Goal: Information Seeking & Learning: Stay updated

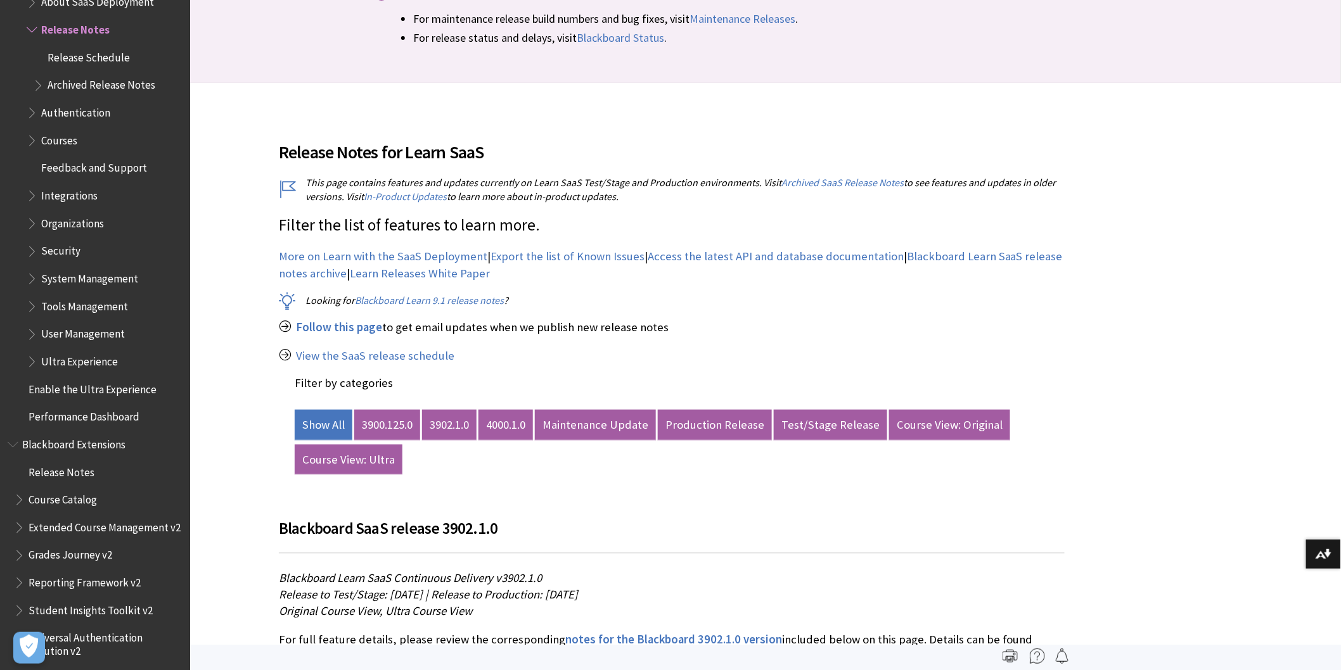
scroll to position [352, 0]
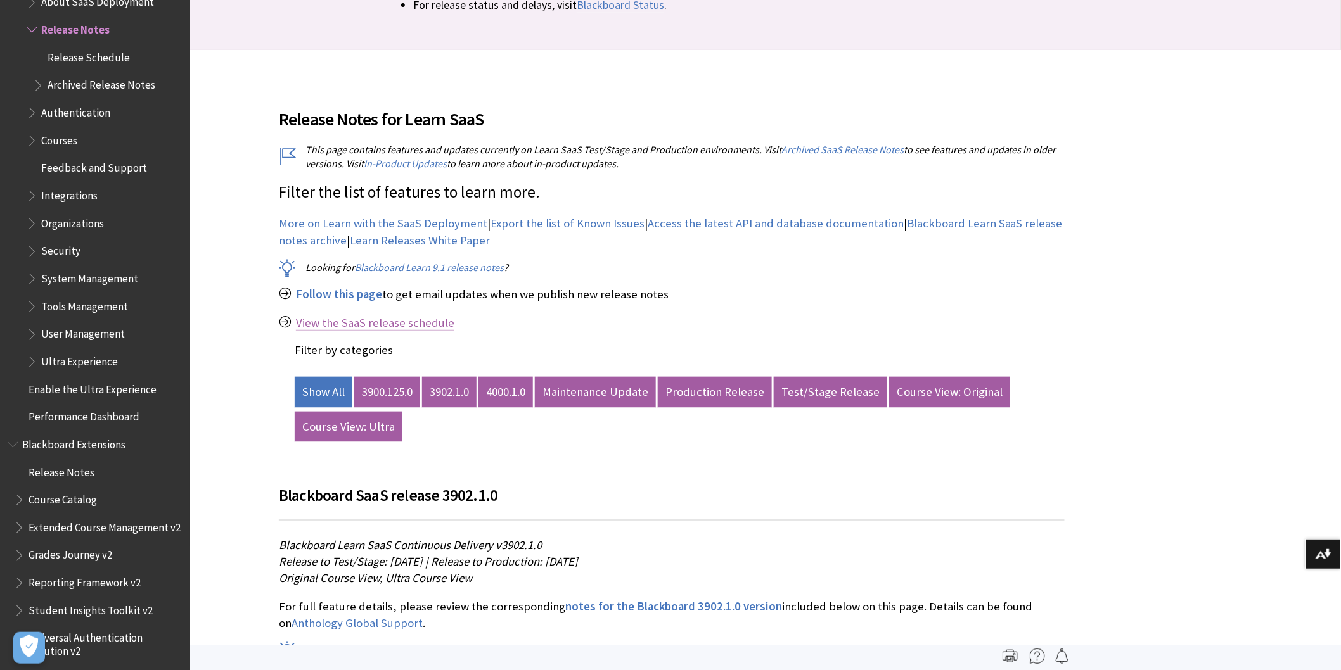
click at [412, 322] on link "View the SaaS release schedule" at bounding box center [375, 323] width 158 height 15
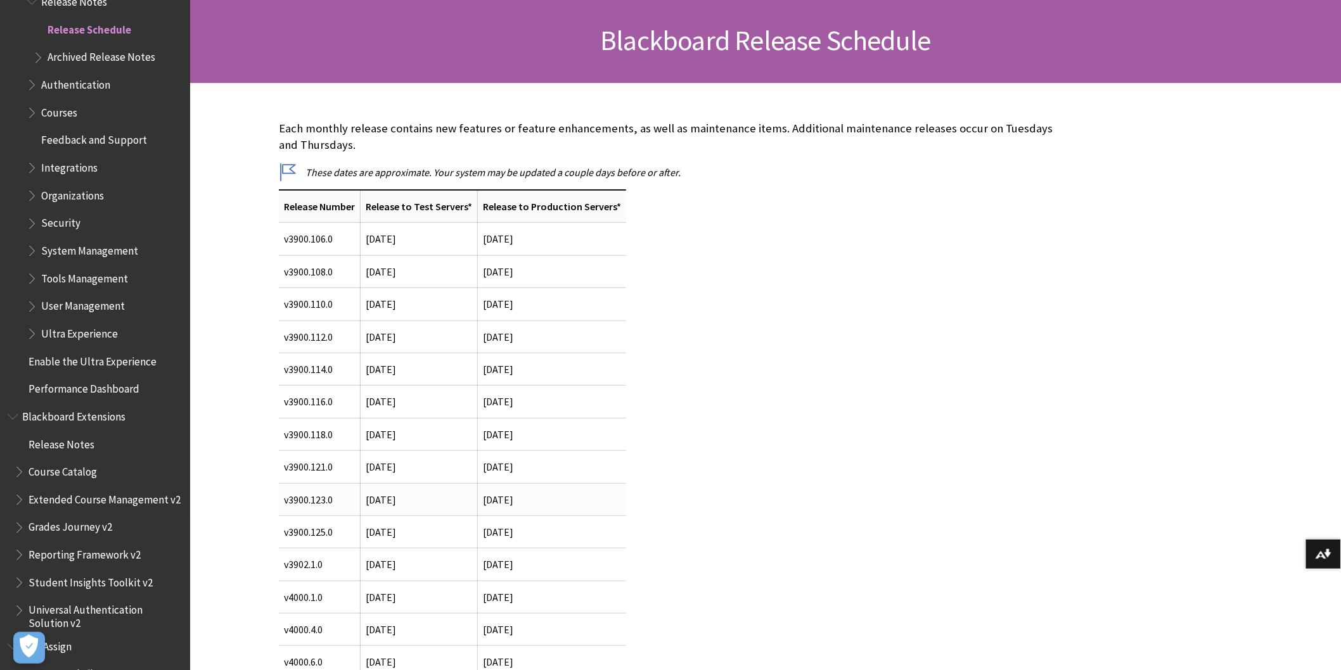
scroll to position [211, 0]
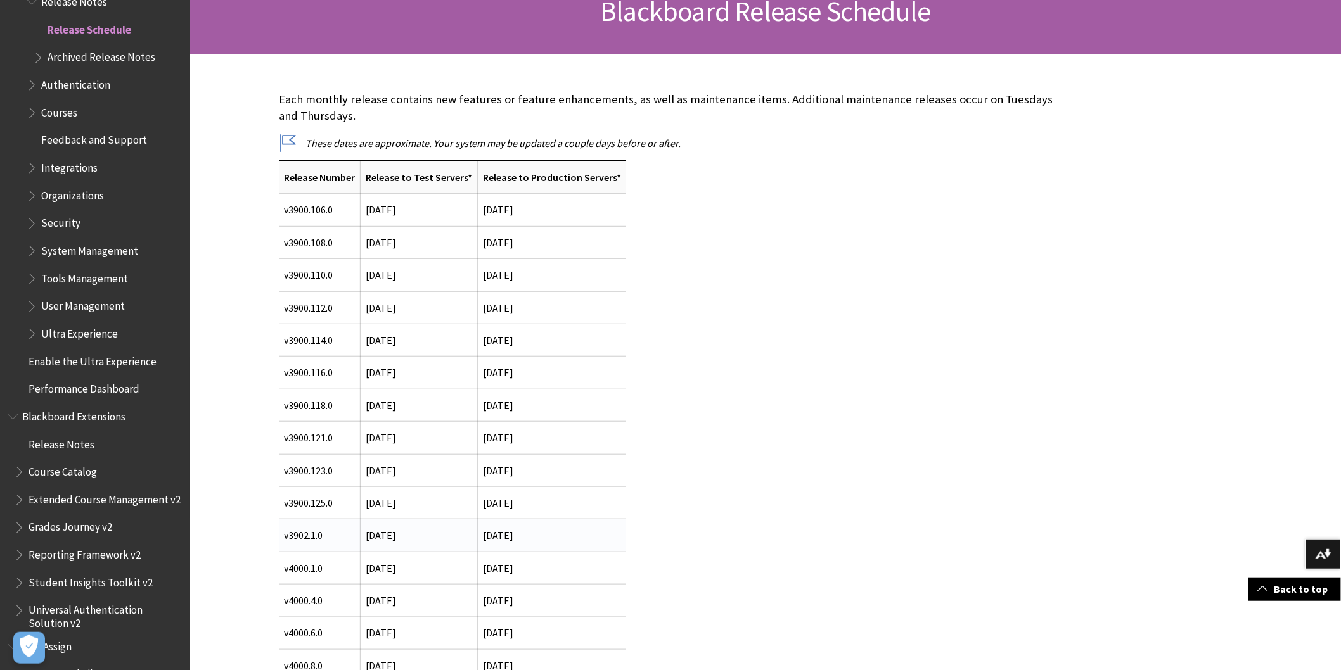
drag, startPoint x: 528, startPoint y: 535, endPoint x: 293, endPoint y: 542, distance: 235.2
click at [293, 542] on tr "v3902.1.0 9 September 2025 2 October 2025" at bounding box center [452, 536] width 347 height 32
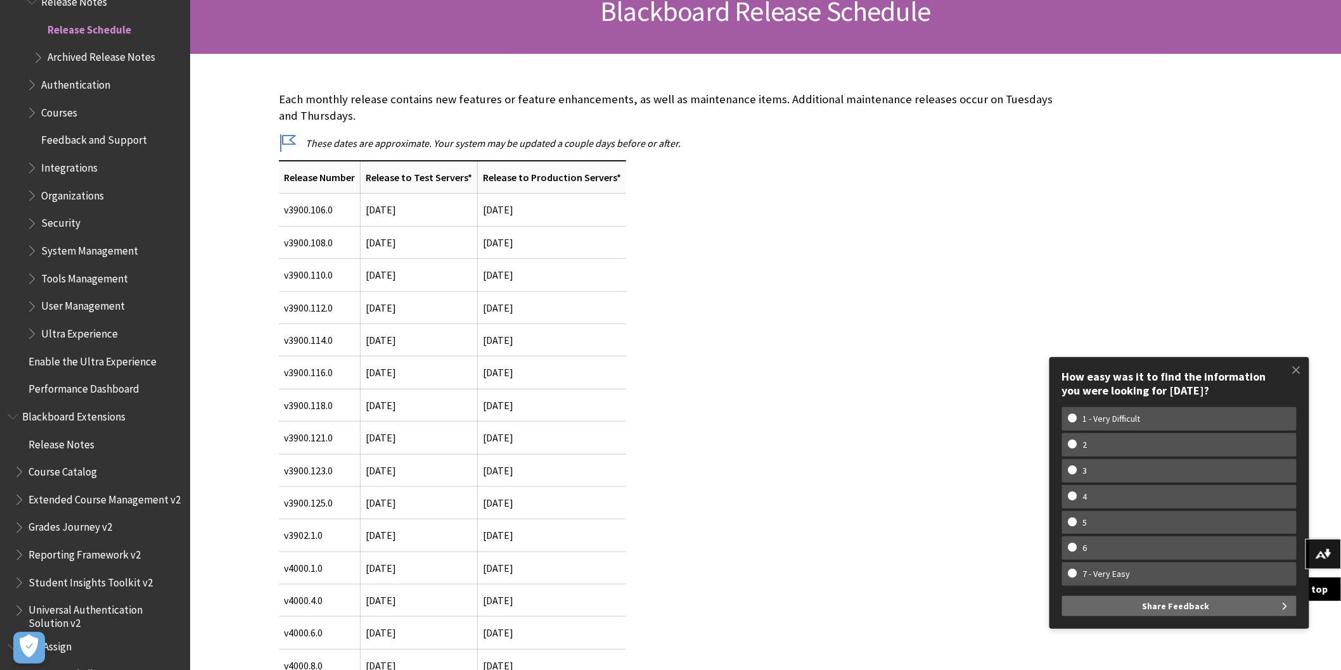
click at [959, 255] on div "Each monthly release contains new features or feature enhancements, as well as …" at bounding box center [672, 518] width 786 height 854
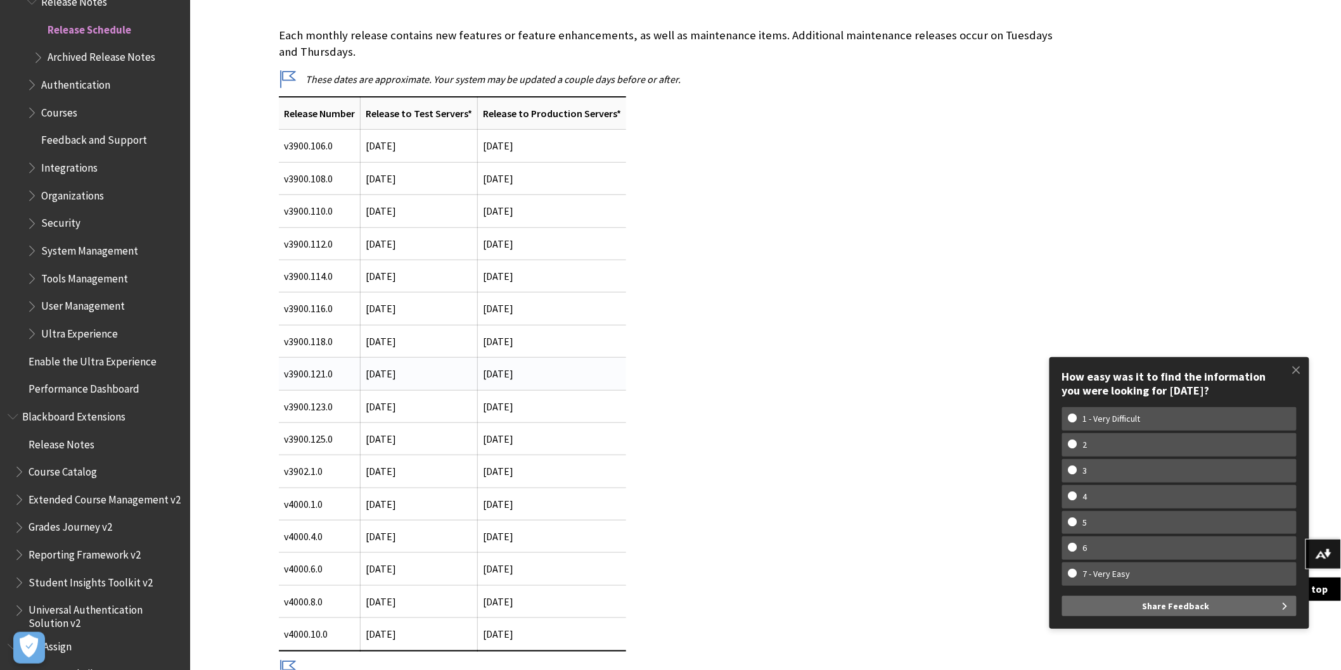
scroll to position [281, 0]
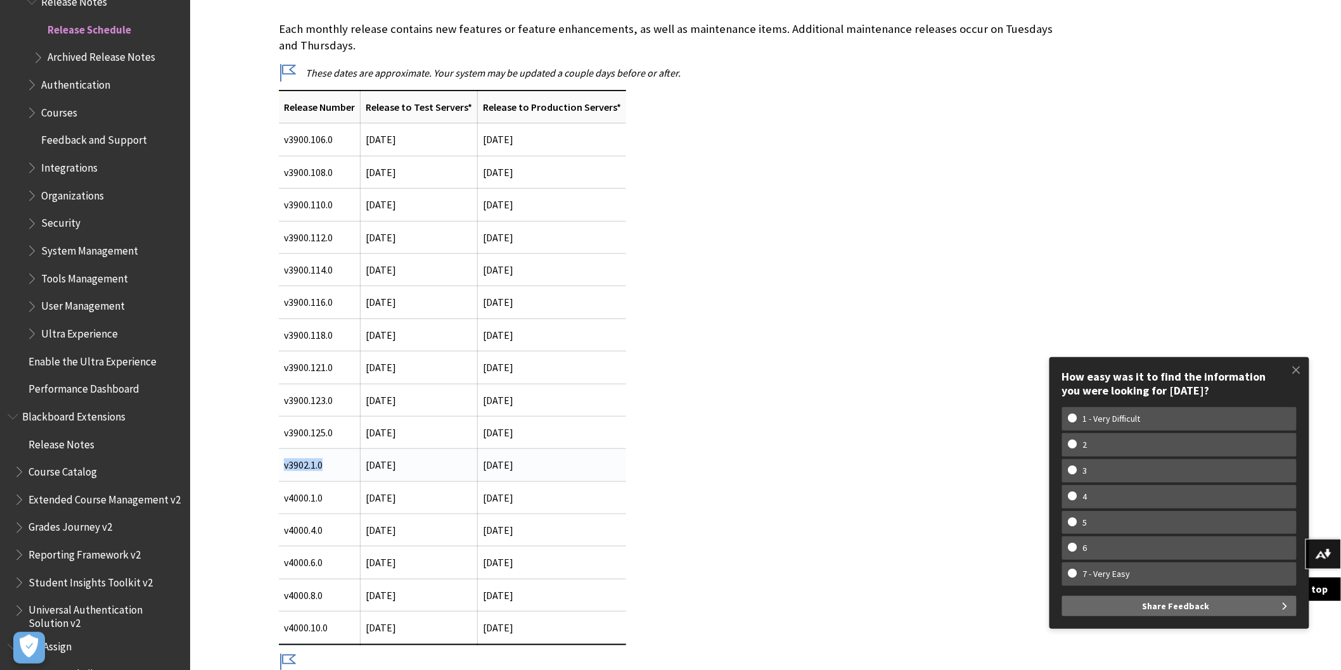
click at [280, 470] on td "v3902.1.0" at bounding box center [320, 465] width 82 height 32
copy td "v3902.1.0"
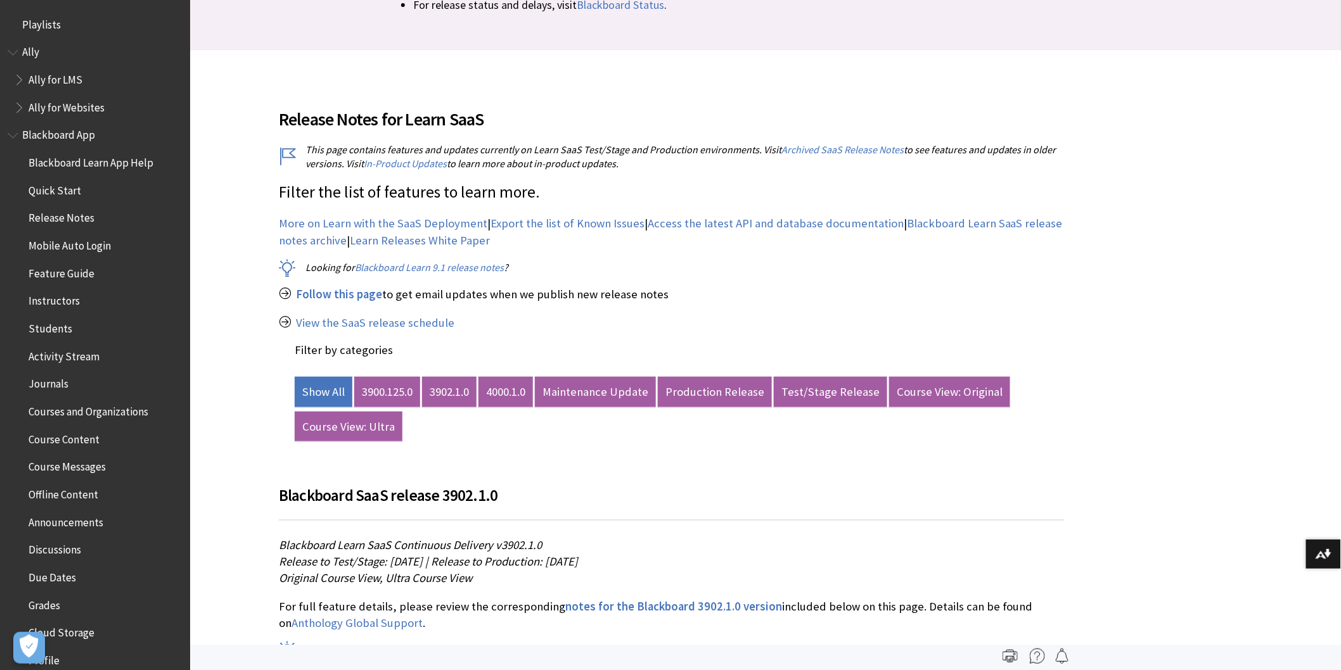
scroll to position [1386, 0]
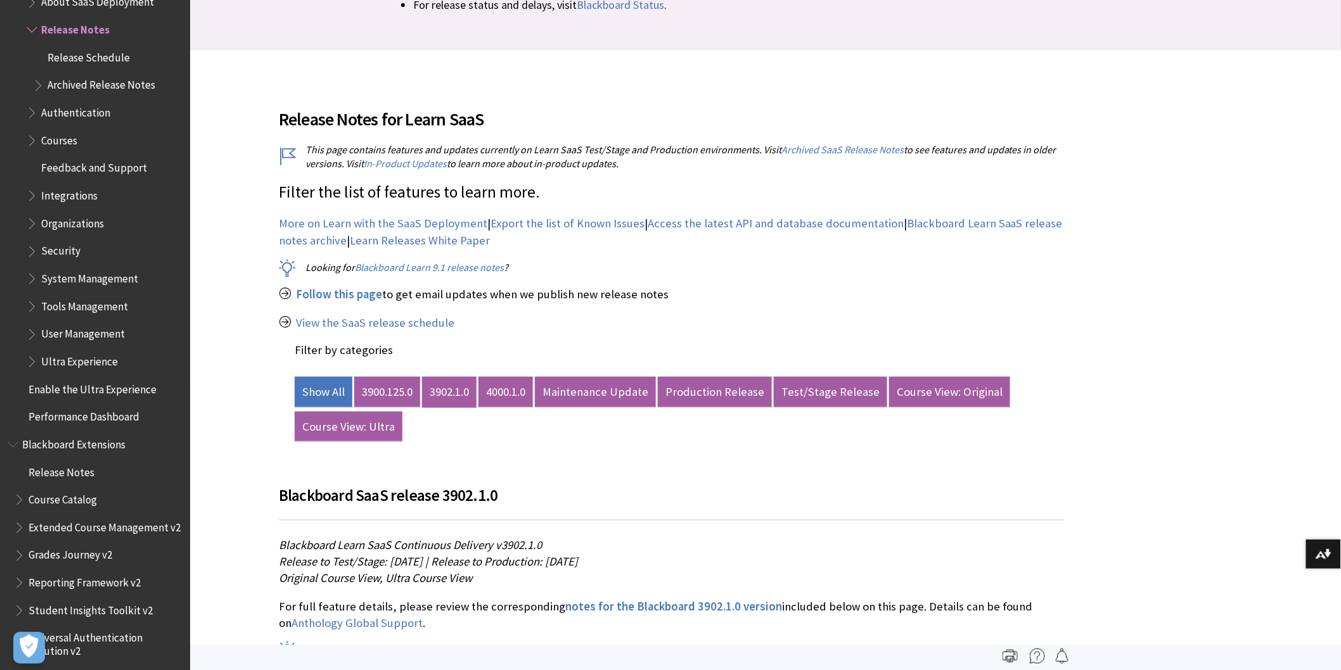
click at [441, 385] on link "3902.1.0" at bounding box center [449, 392] width 54 height 30
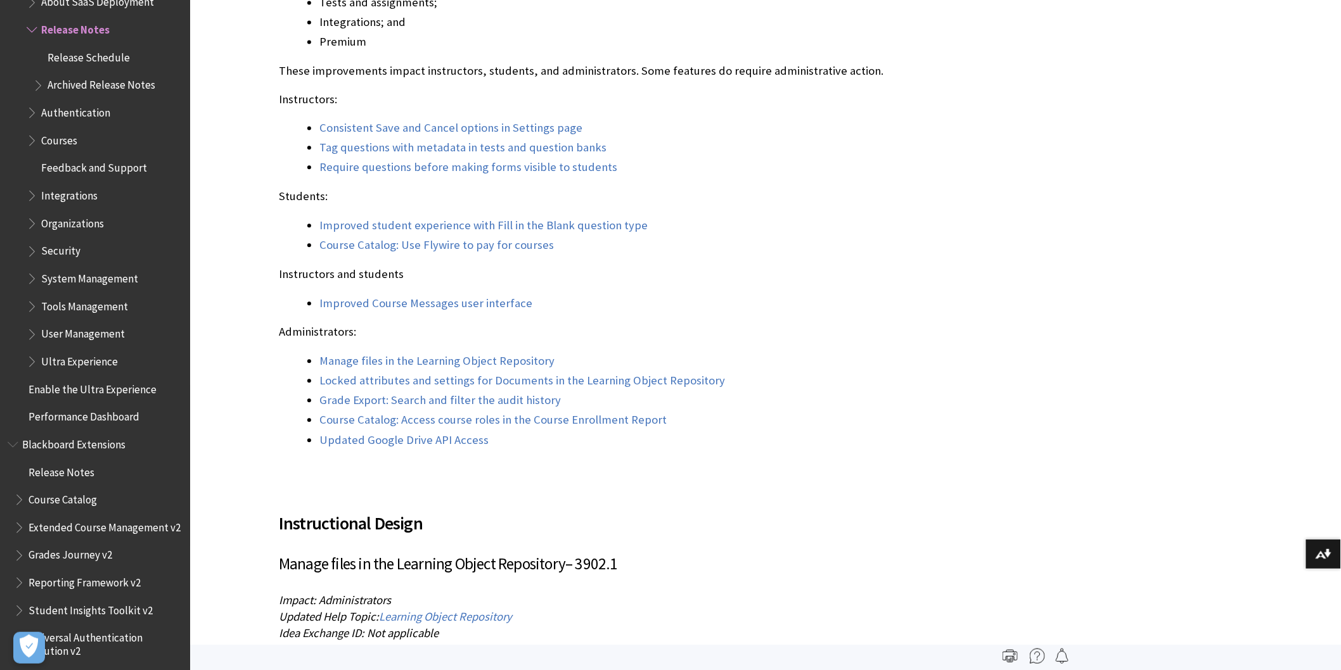
scroll to position [1056, 0]
